Goal: Check status

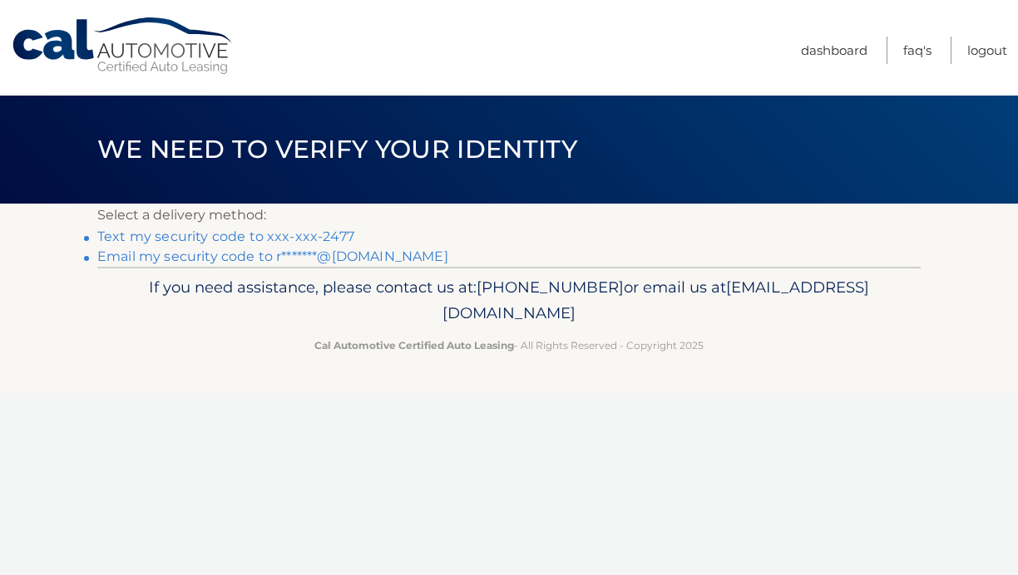
click at [219, 234] on link "Text my security code to xxx-xxx-2477" at bounding box center [225, 237] width 257 height 16
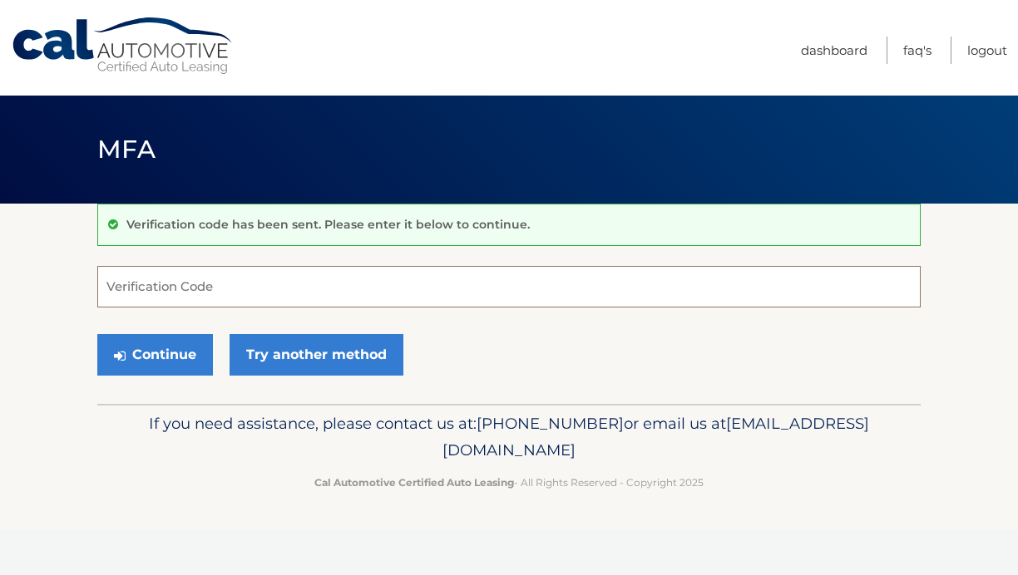
click at [198, 275] on input "Verification Code" at bounding box center [508, 287] width 823 height 42
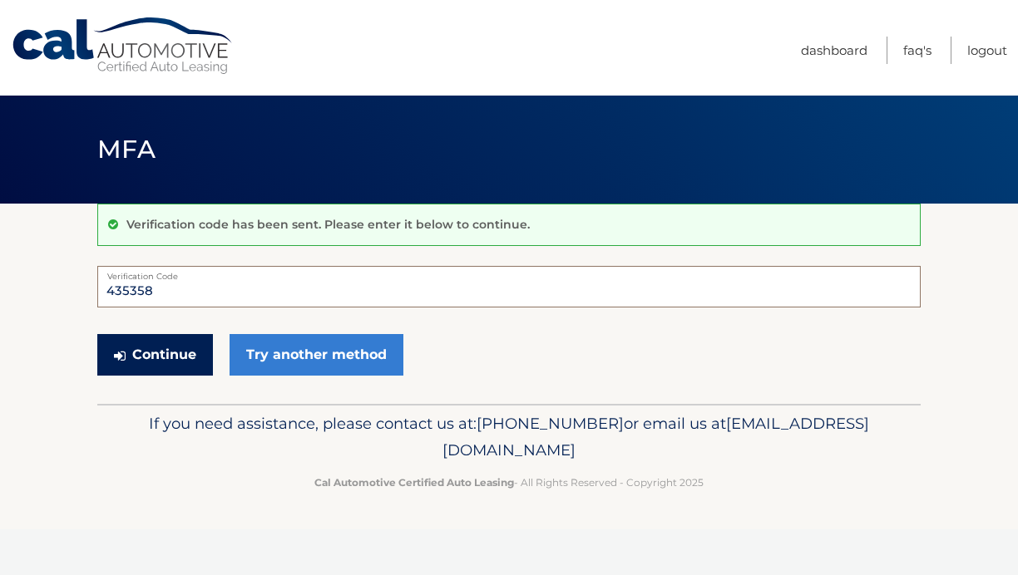
type input "435358"
click at [153, 349] on button "Continue" at bounding box center [155, 355] width 116 height 42
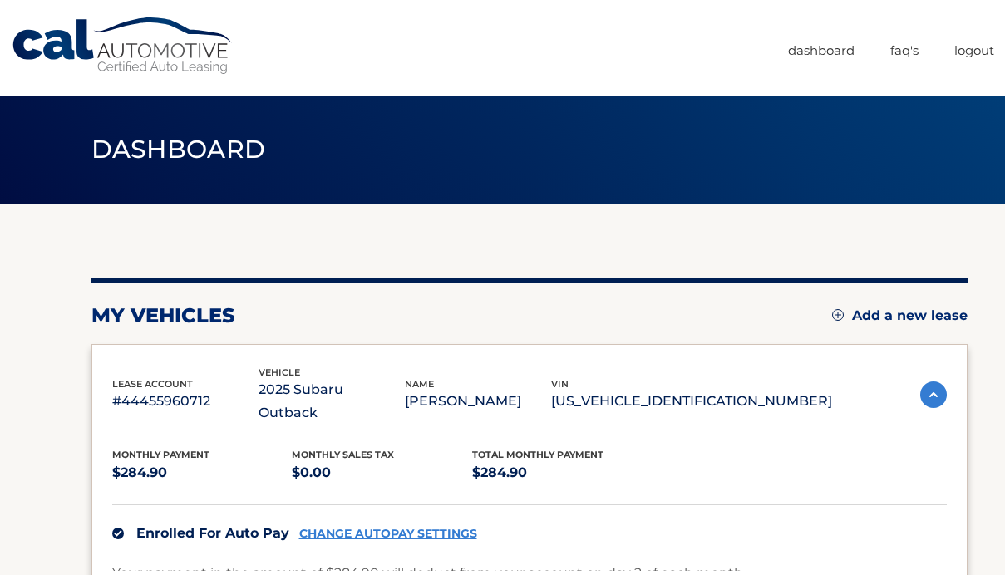
click at [159, 361] on div "lease account #44455960712 vehicle 2025 Subaru Outback name [PERSON_NAME] vin […" at bounding box center [529, 468] width 876 height 249
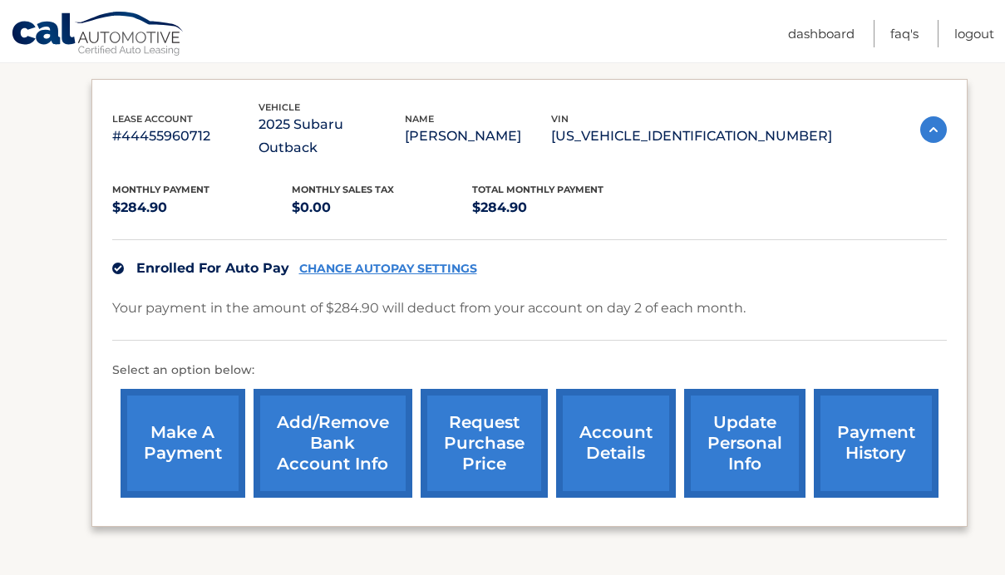
scroll to position [266, 0]
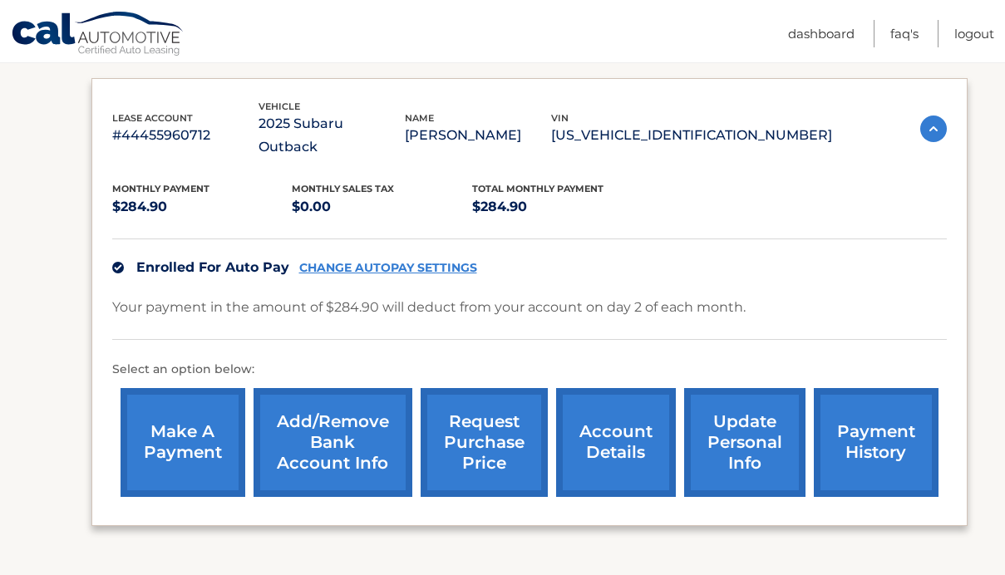
click at [876, 437] on link "payment history" at bounding box center [876, 442] width 125 height 109
